Goal: Find specific page/section: Find specific page/section

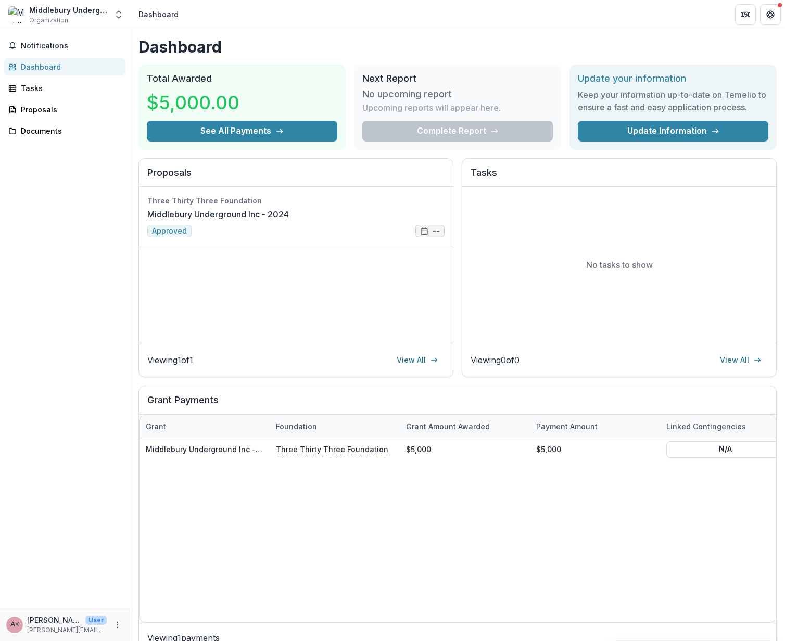
click at [433, 130] on div "Complete Report" at bounding box center [457, 131] width 190 height 21
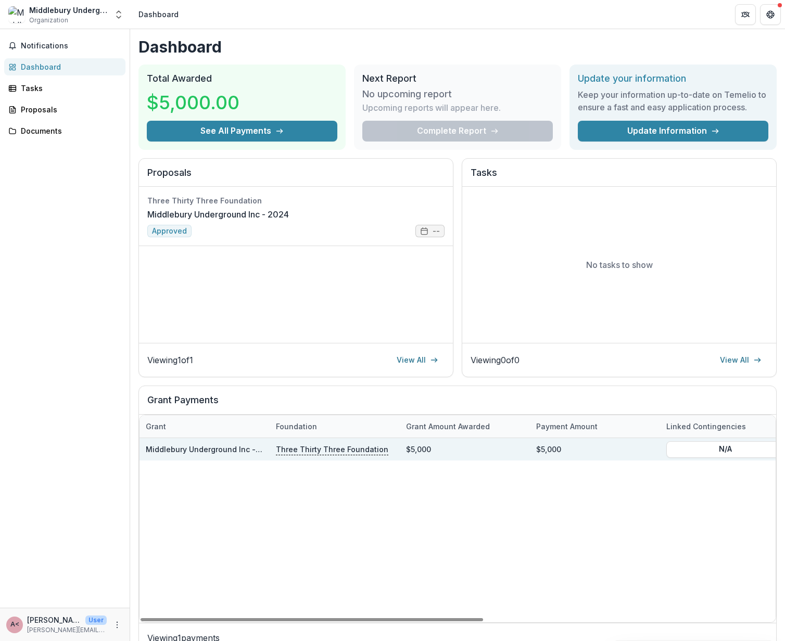
scroll to position [20, 0]
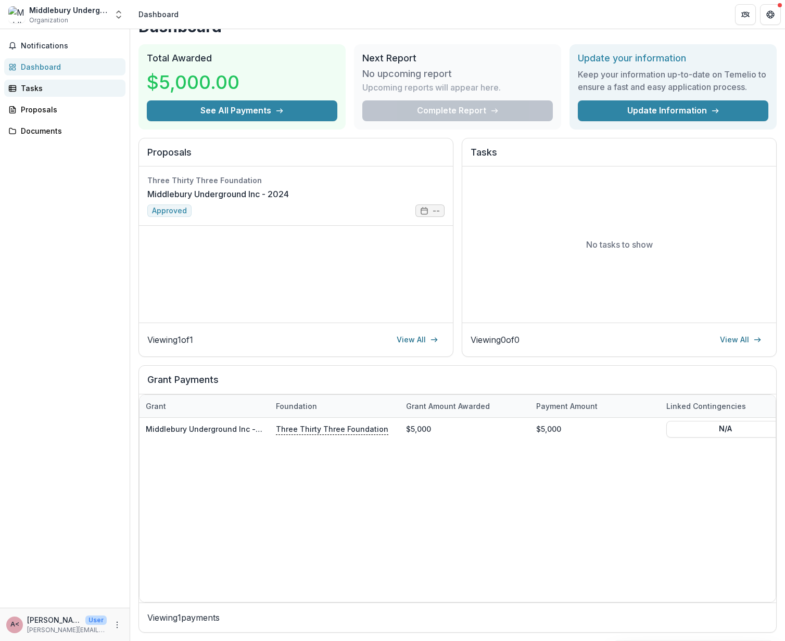
click at [30, 86] on div "Tasks" at bounding box center [69, 88] width 96 height 11
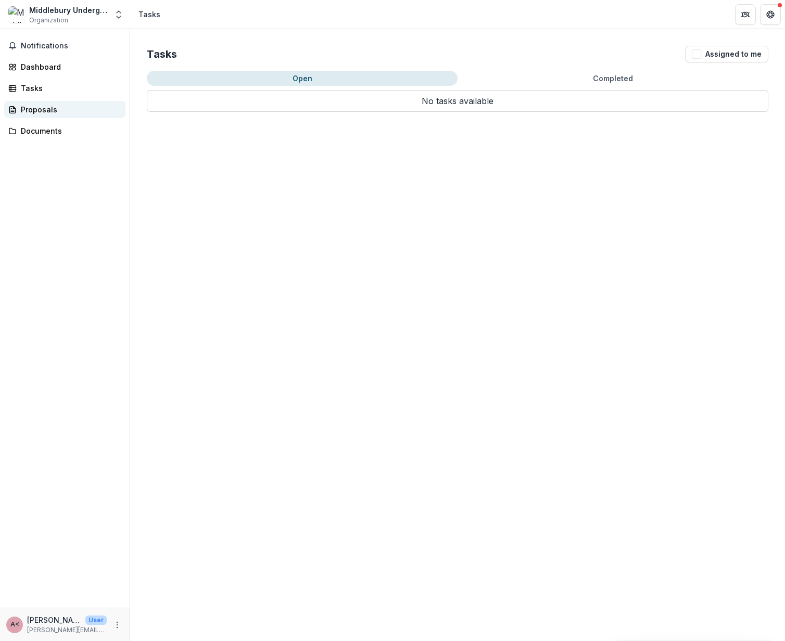
click at [48, 106] on div "Proposals" at bounding box center [69, 109] width 96 height 11
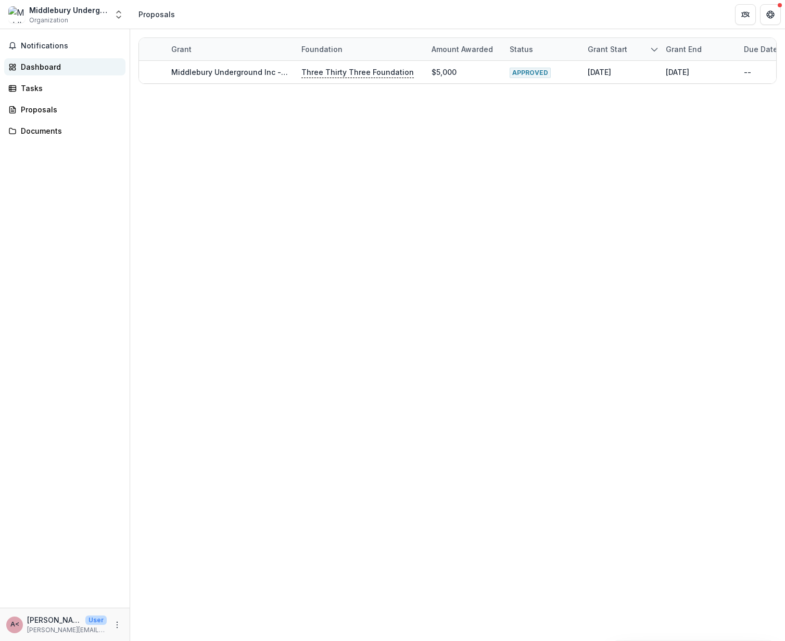
click at [36, 70] on div "Dashboard" at bounding box center [69, 66] width 96 height 11
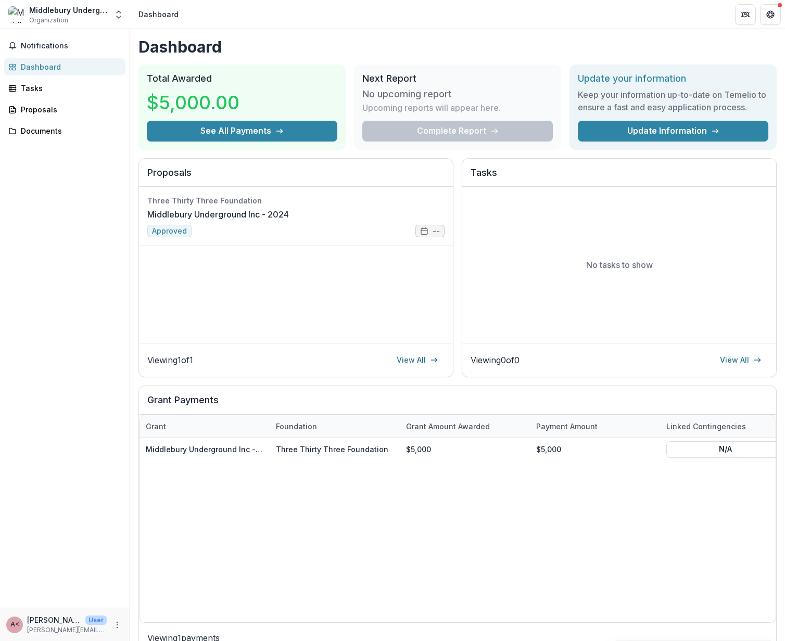
click at [464, 130] on div "Complete Report" at bounding box center [457, 131] width 190 height 21
click at [289, 221] on link "Middlebury Underground Inc - 2024" at bounding box center [218, 214] width 142 height 12
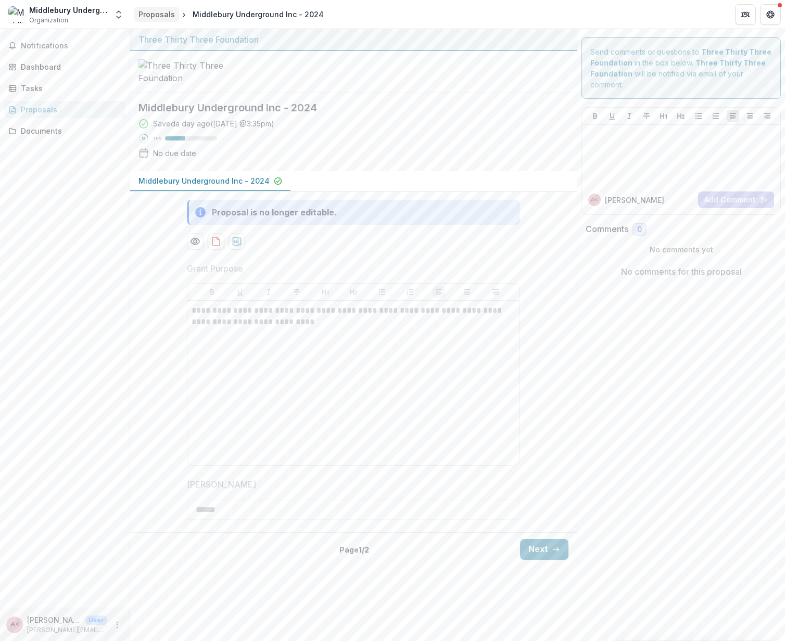
click at [158, 12] on div "Proposals" at bounding box center [156, 14] width 36 height 11
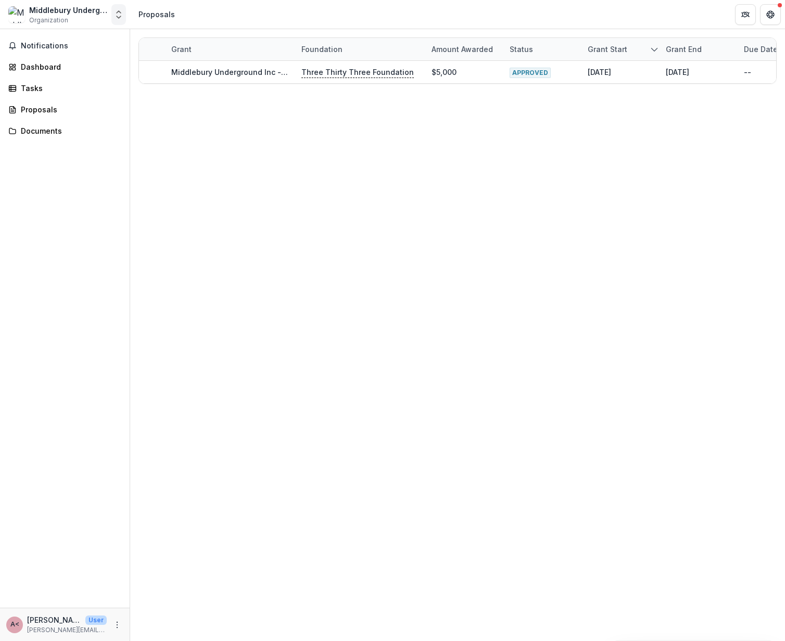
click at [116, 14] on icon "Open entity switcher" at bounding box center [118, 14] width 10 height 10
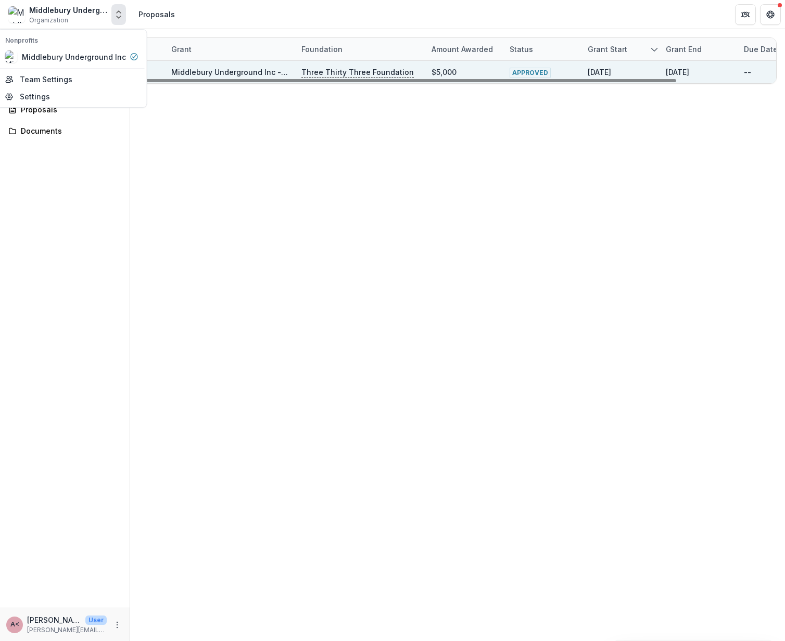
click at [212, 75] on link "Middlebury Underground Inc - 2024" at bounding box center [236, 72] width 131 height 9
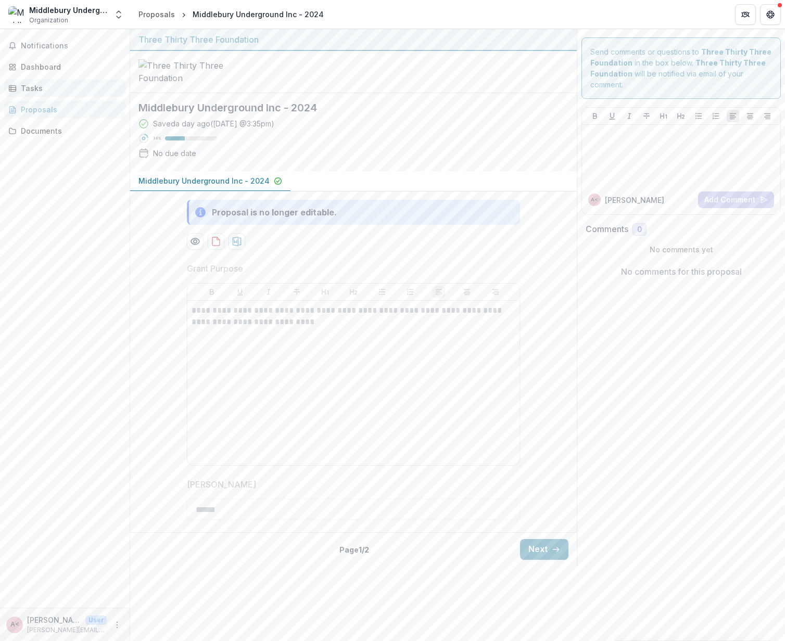
click at [27, 88] on div "Tasks" at bounding box center [69, 88] width 96 height 11
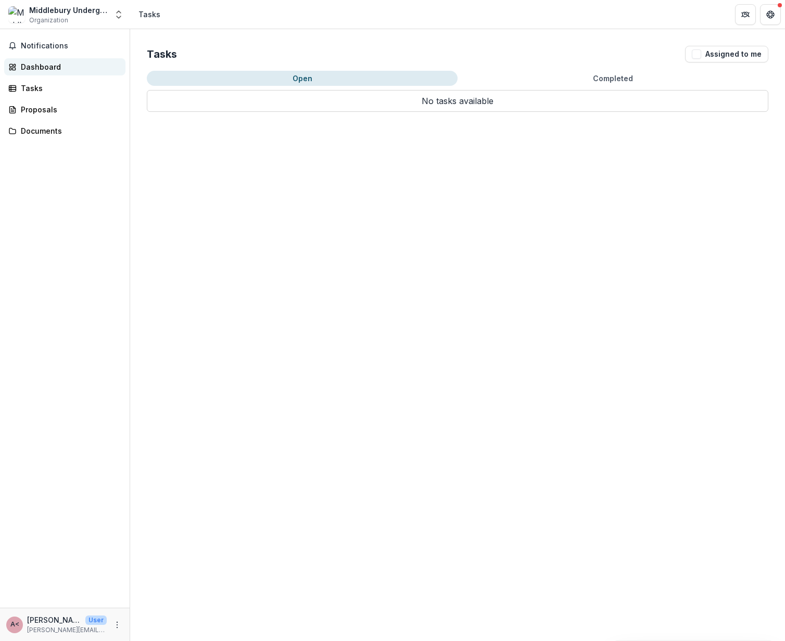
click at [32, 69] on div "Dashboard" at bounding box center [69, 66] width 96 height 11
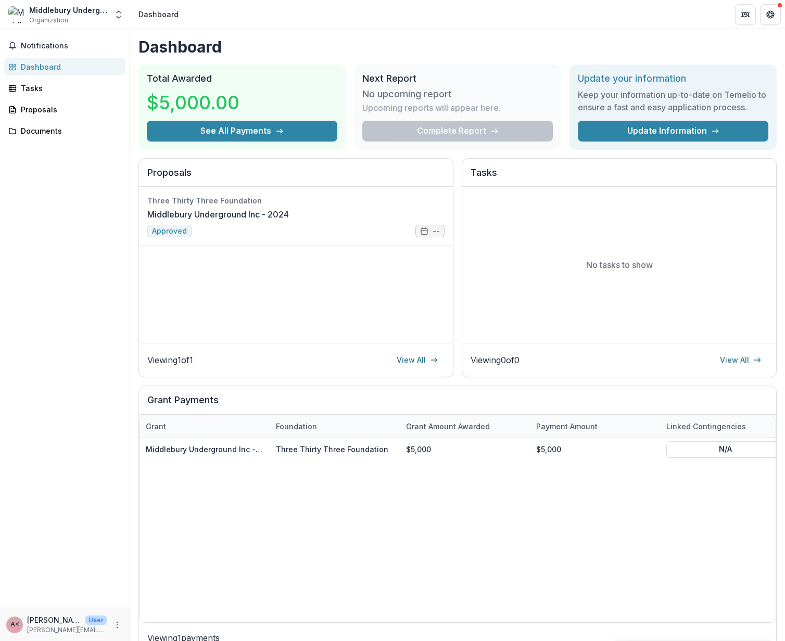
click at [426, 132] on div "Complete Report" at bounding box center [457, 131] width 190 height 21
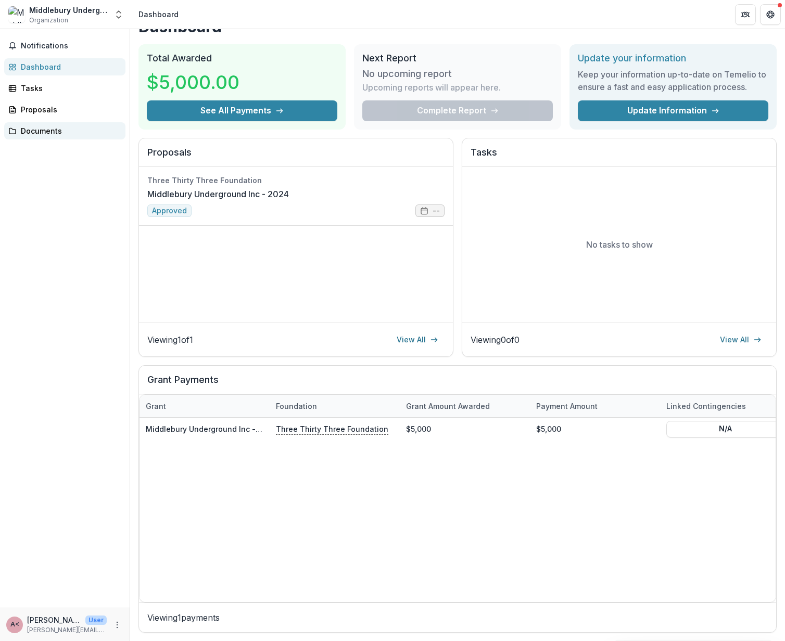
click at [32, 130] on div "Documents" at bounding box center [69, 130] width 96 height 11
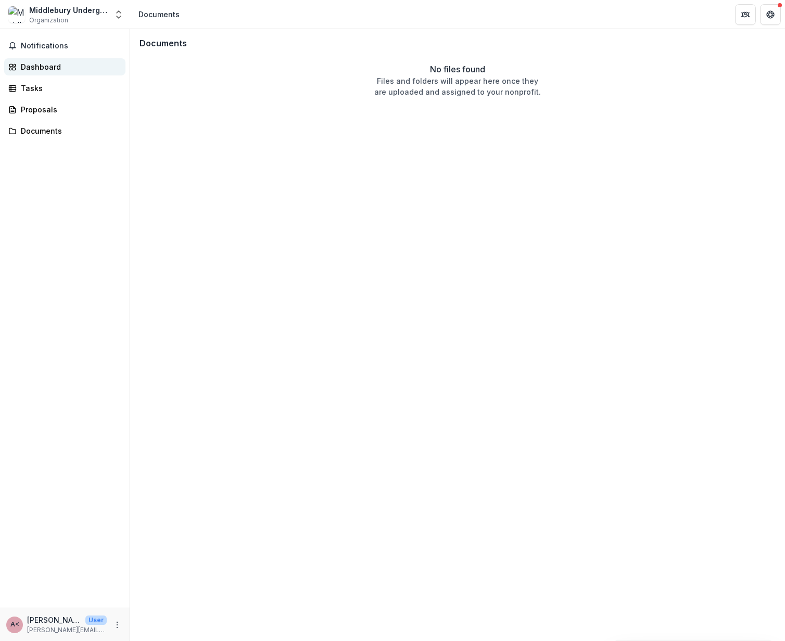
click at [43, 63] on div "Dashboard" at bounding box center [69, 66] width 96 height 11
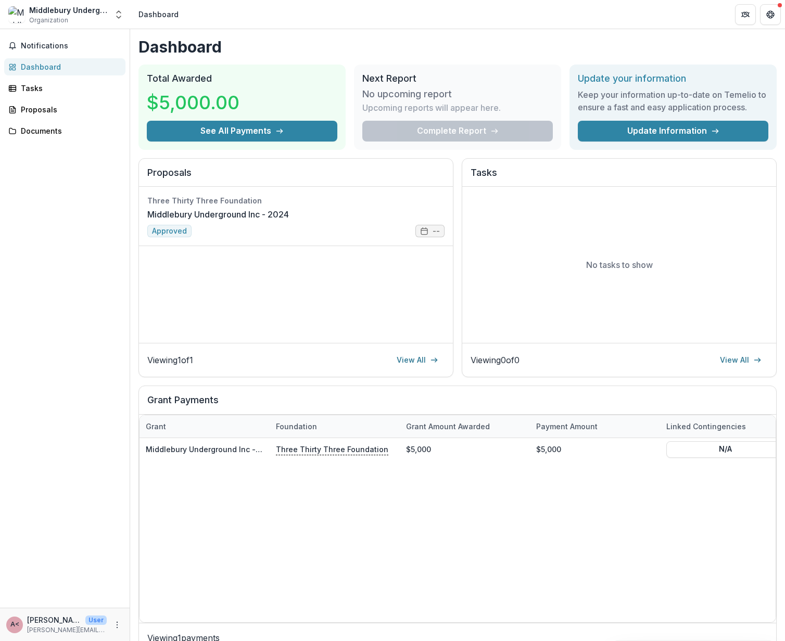
click at [472, 134] on div "Complete Report" at bounding box center [457, 131] width 190 height 21
click at [456, 127] on div "Complete Report" at bounding box center [457, 131] width 190 height 21
click at [452, 127] on div "Complete Report" at bounding box center [457, 131] width 190 height 21
click at [455, 108] on p "Upcoming reports will appear here." at bounding box center [431, 107] width 138 height 12
click at [120, 15] on icon "Open entity switcher" at bounding box center [118, 14] width 10 height 10
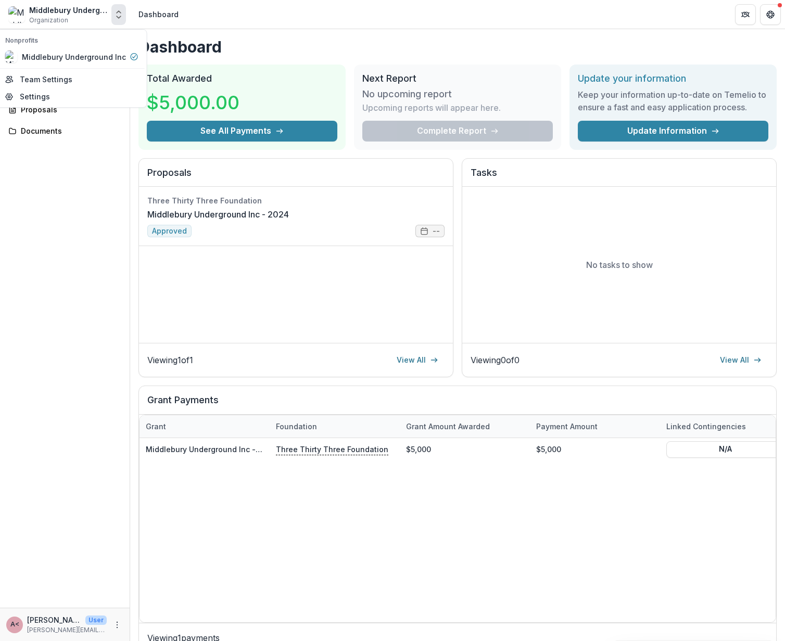
drag, startPoint x: 66, startPoint y: 164, endPoint x: 66, endPoint y: 154, distance: 10.9
click at [66, 164] on div "Notifications Dashboard Tasks Proposals Documents" at bounding box center [65, 318] width 130 height 579
click at [391, 127] on div "Complete Report" at bounding box center [457, 131] width 190 height 21
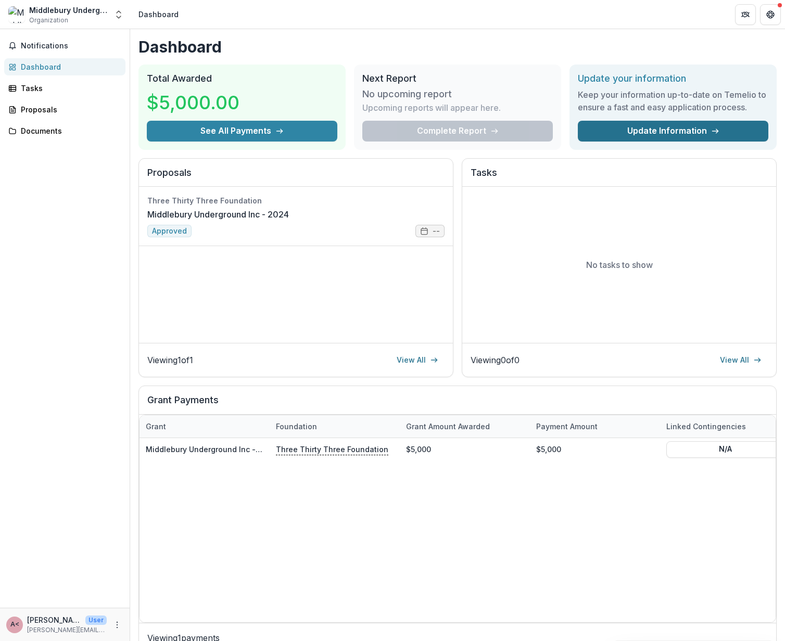
click at [642, 129] on link "Update Information" at bounding box center [673, 131] width 190 height 21
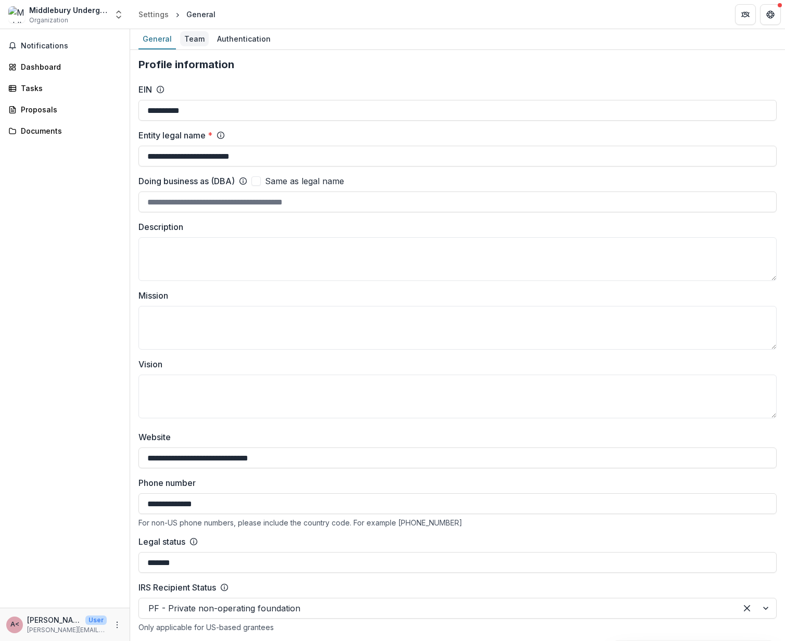
click at [193, 39] on div "Team" at bounding box center [194, 38] width 29 height 15
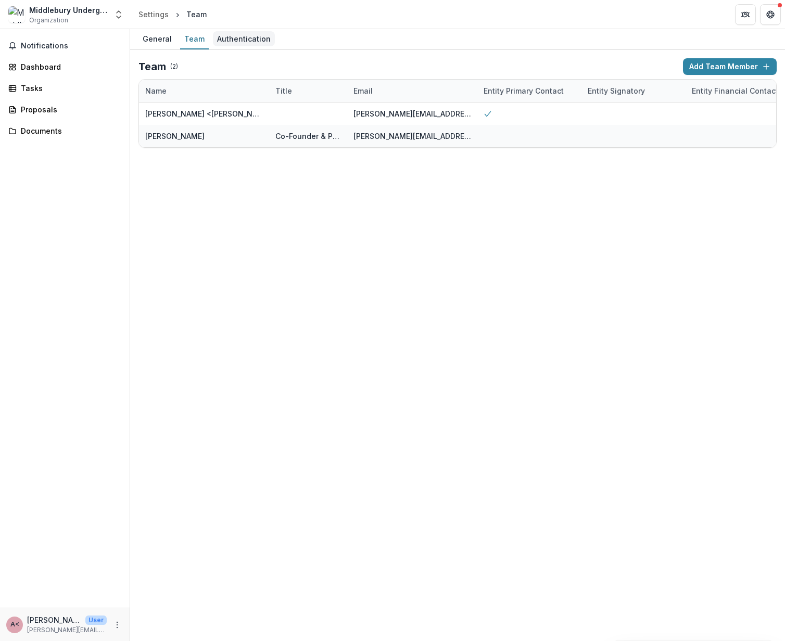
click at [228, 37] on div "Authentication" at bounding box center [244, 38] width 62 height 15
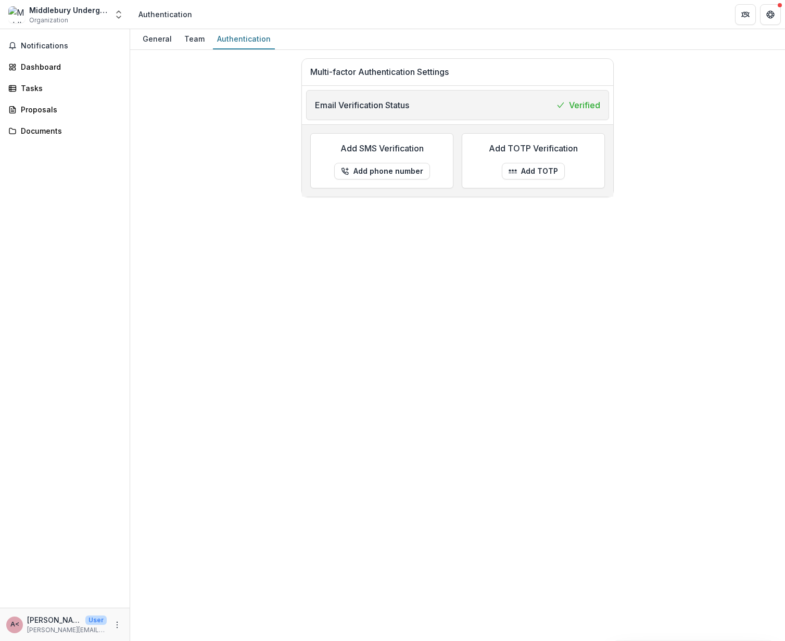
drag, startPoint x: 56, startPoint y: 46, endPoint x: 54, endPoint y: 58, distance: 11.6
click at [56, 46] on span "Notifications" at bounding box center [71, 46] width 100 height 9
click at [42, 69] on div "Dashboard" at bounding box center [69, 66] width 96 height 11
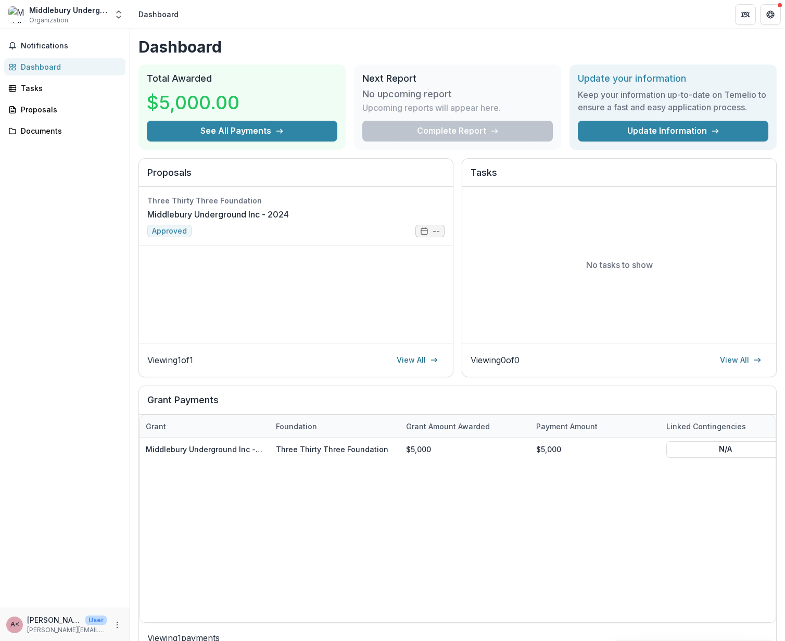
click at [462, 129] on div "Complete Report" at bounding box center [457, 131] width 190 height 21
click at [236, 221] on link "Middlebury Underground Inc - 2024" at bounding box center [218, 214] width 142 height 12
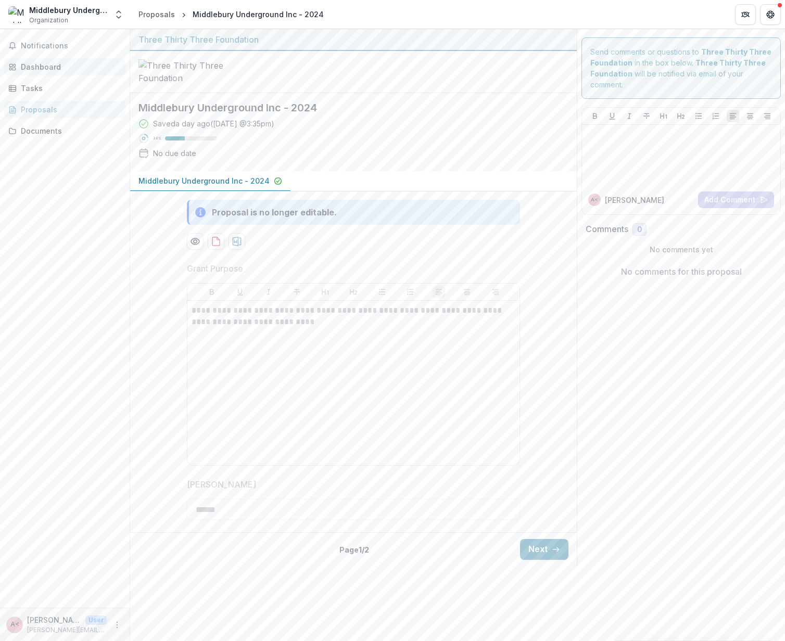
click at [56, 74] on link "Dashboard" at bounding box center [64, 66] width 121 height 17
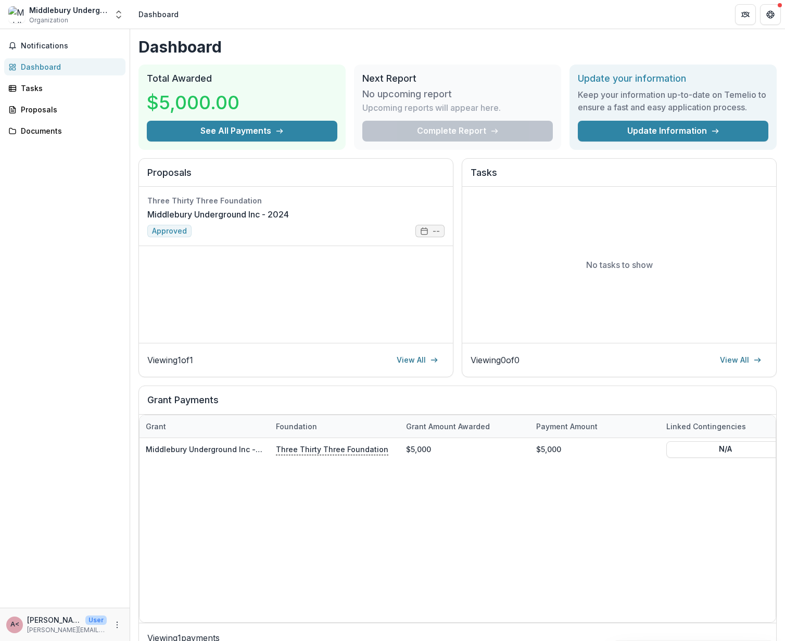
drag, startPoint x: 450, startPoint y: 127, endPoint x: 417, endPoint y: 94, distance: 47.1
click at [450, 124] on div "Complete Report" at bounding box center [457, 131] width 190 height 21
click at [391, 82] on h2 "Next Report" at bounding box center [457, 78] width 190 height 11
click at [394, 93] on h3 "No upcoming report" at bounding box center [406, 93] width 89 height 11
click at [395, 111] on p "Upcoming reports will appear here." at bounding box center [431, 107] width 138 height 12
